Goal: Transaction & Acquisition: Obtain resource

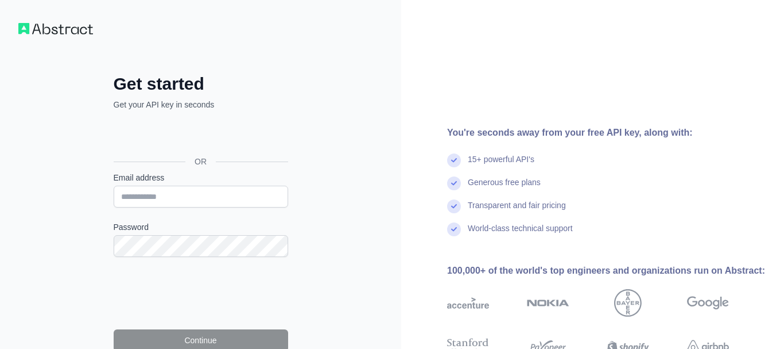
click at [223, 202] on input "Email address" at bounding box center [201, 196] width 175 height 22
type input "**********"
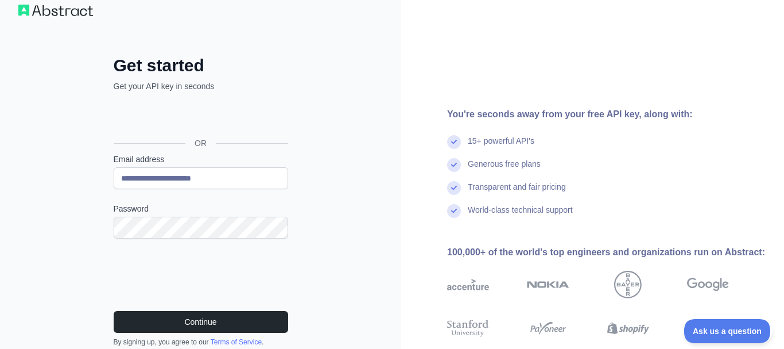
scroll to position [26, 0]
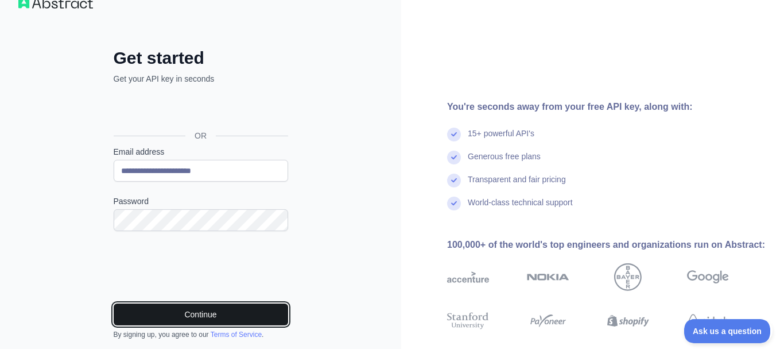
click at [260, 311] on button "Continue" at bounding box center [201, 314] width 175 height 22
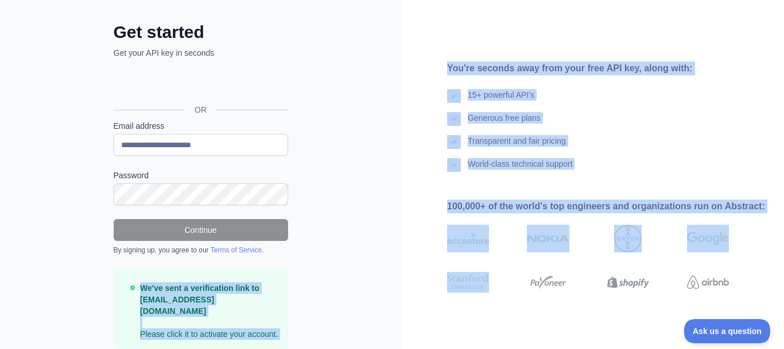
scroll to position [86, 0]
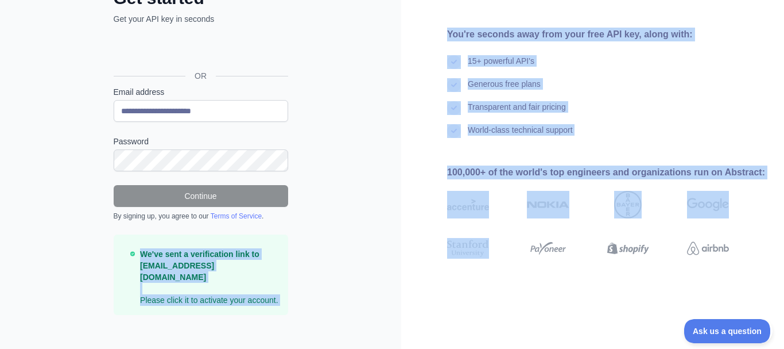
drag, startPoint x: 334, startPoint y: 209, endPoint x: 489, endPoint y: 367, distance: 221.3
click at [489, 263] on html "**********" at bounding box center [392, 88] width 784 height 349
click at [416, 160] on div "You're seconds away from your free API key, along with: 15+ powerful API's Gene…" at bounding box center [592, 138] width 383 height 221
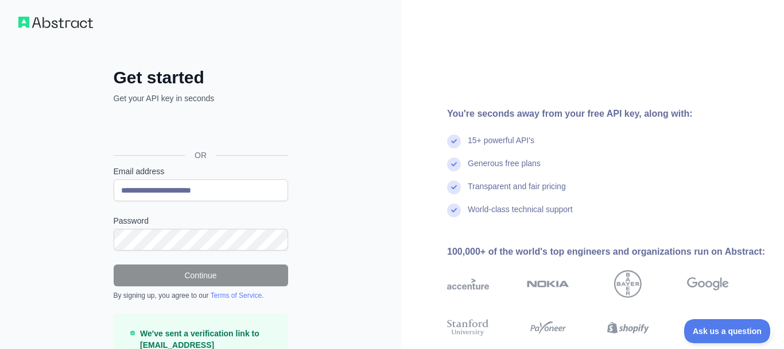
scroll to position [0, 0]
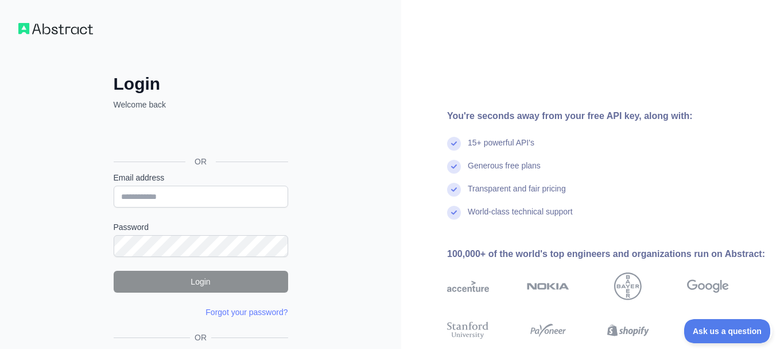
click at [238, 140] on div "Sign in with Google. Opens in new tab" at bounding box center [200, 135] width 172 height 25
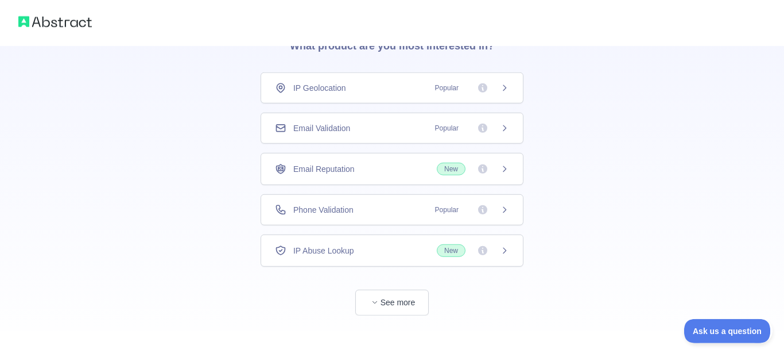
scroll to position [74, 0]
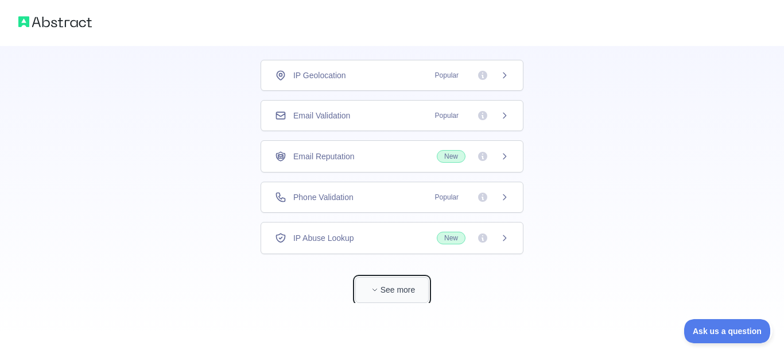
click at [389, 295] on button "See more" at bounding box center [392, 290] width 74 height 26
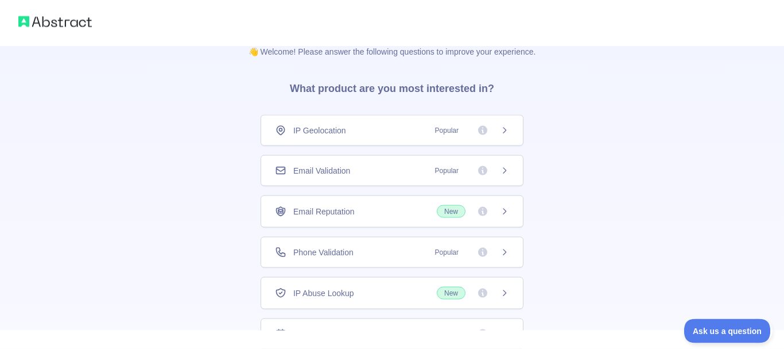
scroll to position [0, 0]
